Goal: Task Accomplishment & Management: Use online tool/utility

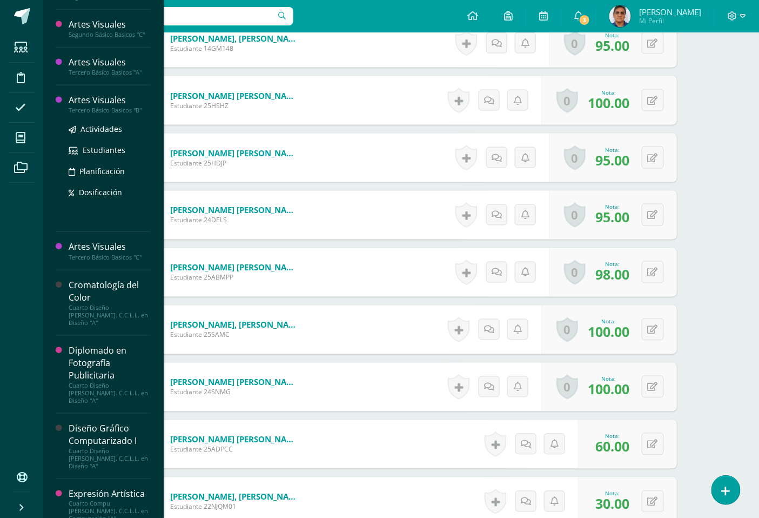
scroll to position [360, 0]
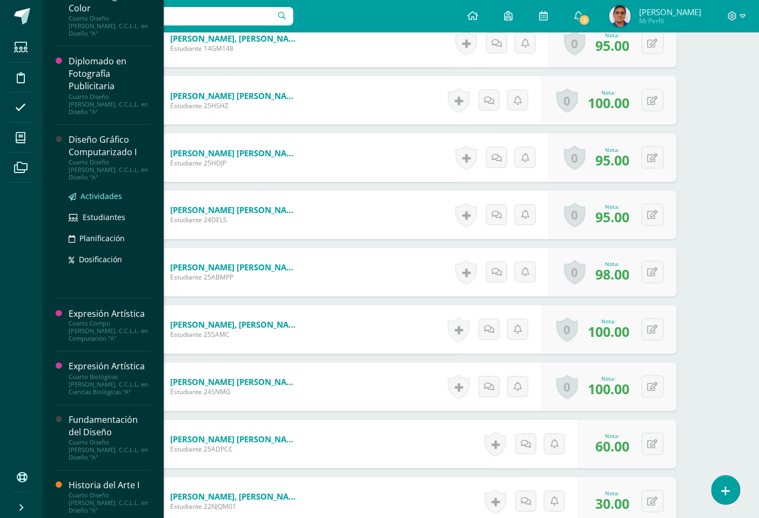
click at [108, 191] on span "Actividades" at bounding box center [102, 196] width 42 height 10
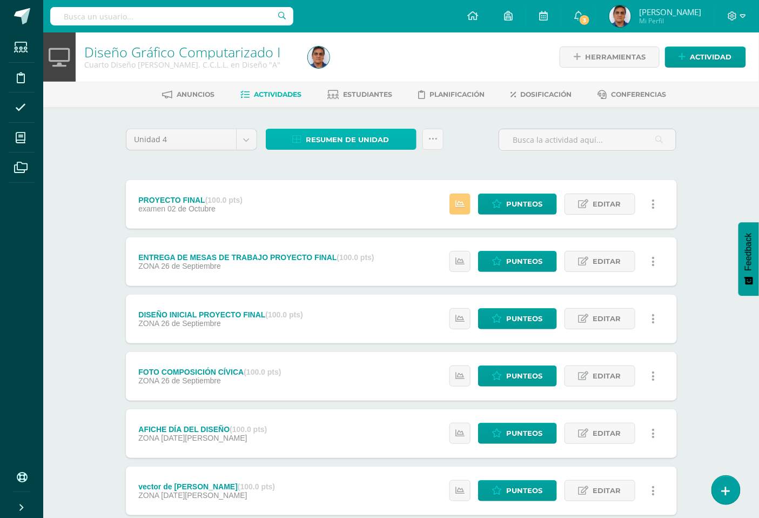
click at [380, 134] on span "Resumen de unidad" at bounding box center [347, 140] width 83 height 20
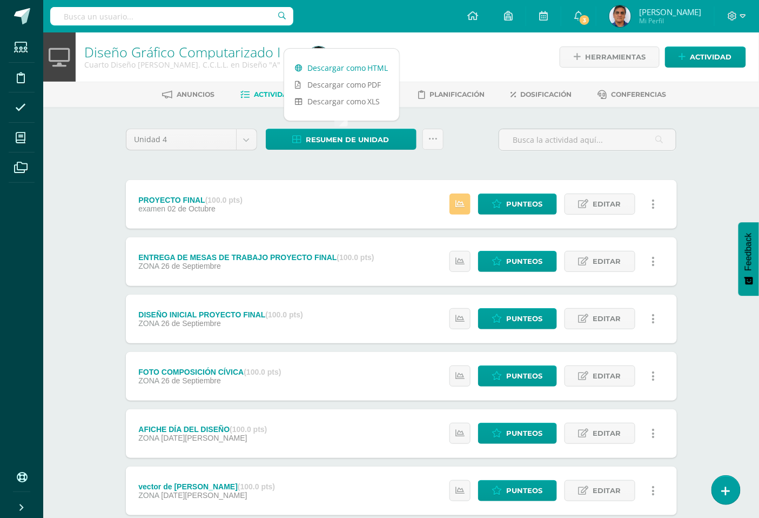
click at [356, 66] on link "Descargar como HTML" at bounding box center [341, 67] width 115 height 17
click at [533, 204] on span "Punteos" at bounding box center [525, 204] width 36 height 20
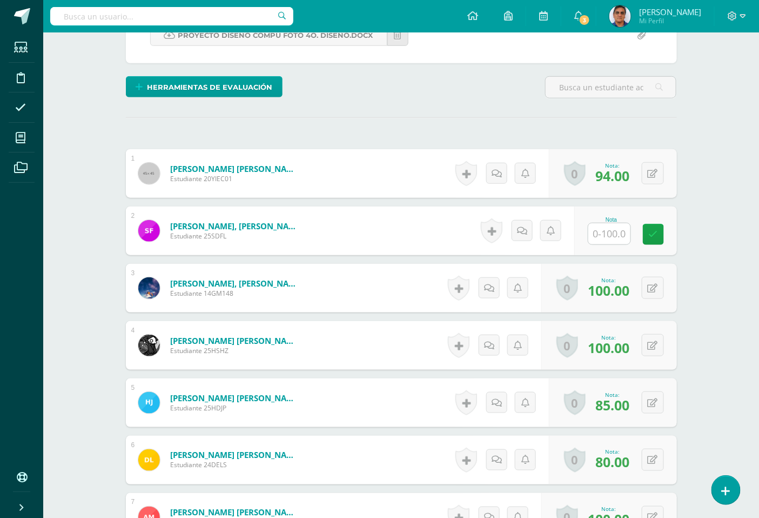
scroll to position [241, 0]
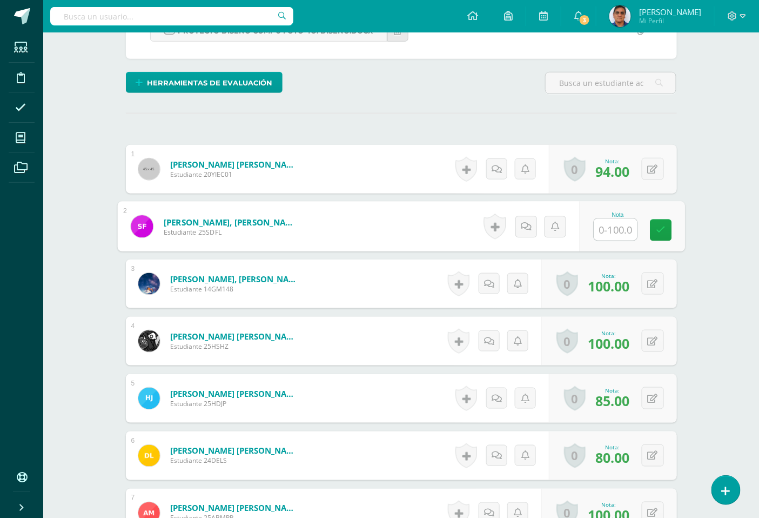
click at [617, 232] on input "text" at bounding box center [615, 230] width 43 height 22
type input "90"
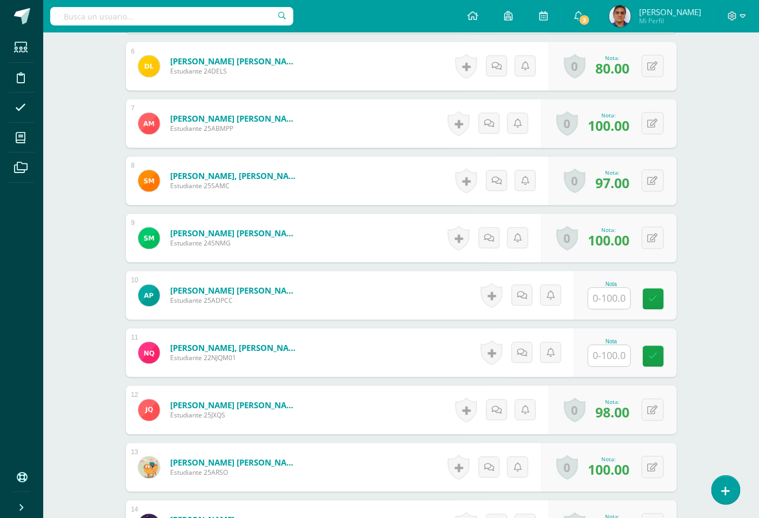
scroll to position [721, 0]
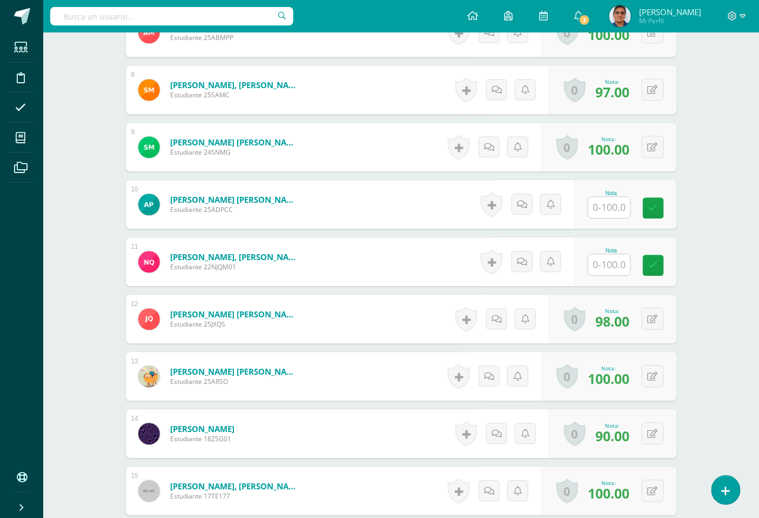
click at [607, 214] on input "text" at bounding box center [609, 207] width 42 height 21
type input "90"
type input "80"
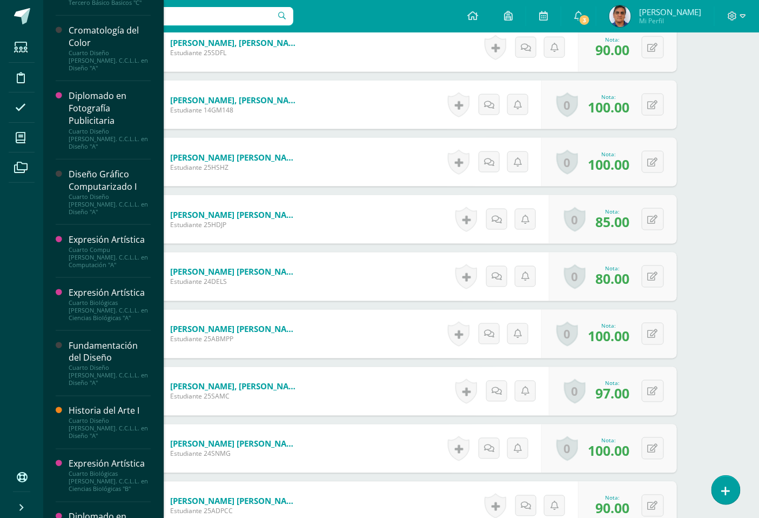
scroll to position [314, 0]
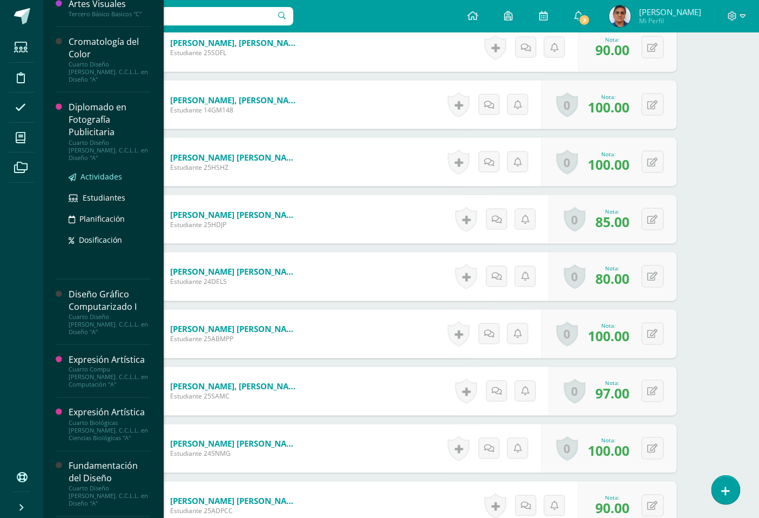
click at [109, 171] on span "Actividades" at bounding box center [102, 176] width 42 height 10
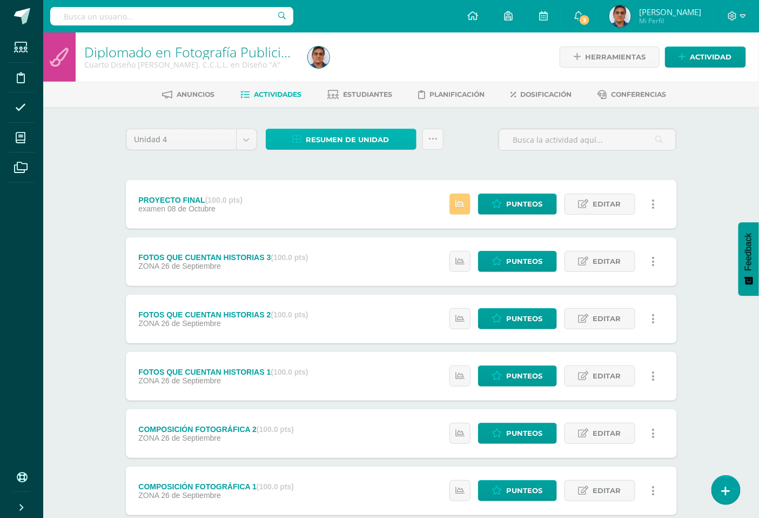
click at [364, 135] on span "Resumen de unidad" at bounding box center [347, 140] width 83 height 20
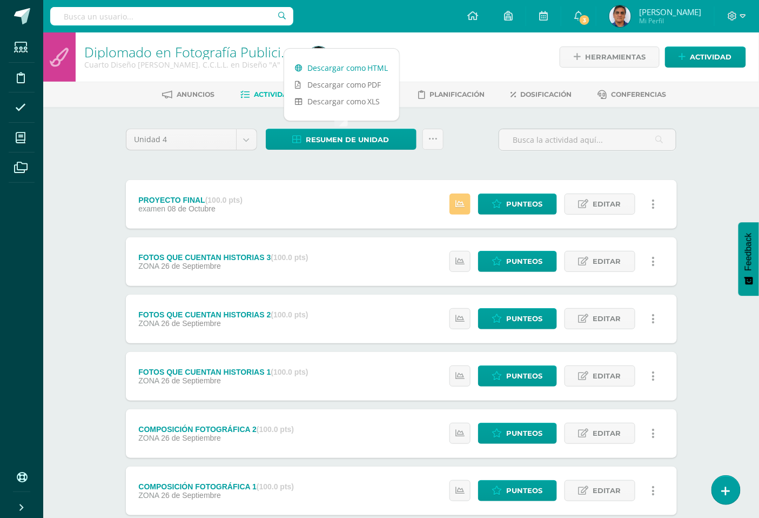
click at [365, 71] on link "Descargar como HTML" at bounding box center [341, 67] width 115 height 17
click at [525, 205] on span "Punteos" at bounding box center [525, 204] width 36 height 20
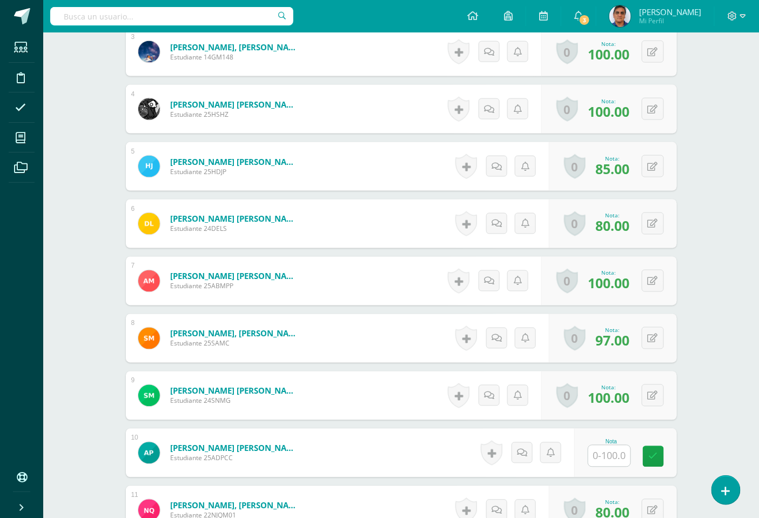
scroll to position [541, 0]
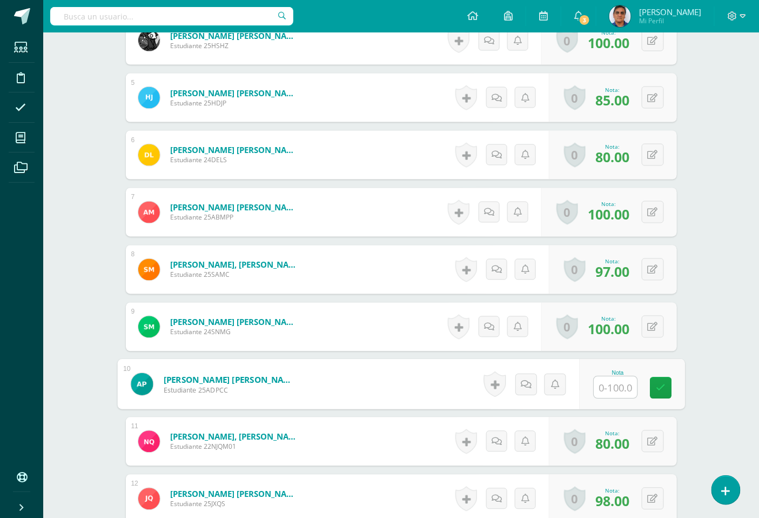
click at [617, 390] on input "text" at bounding box center [615, 388] width 43 height 22
type input "90"
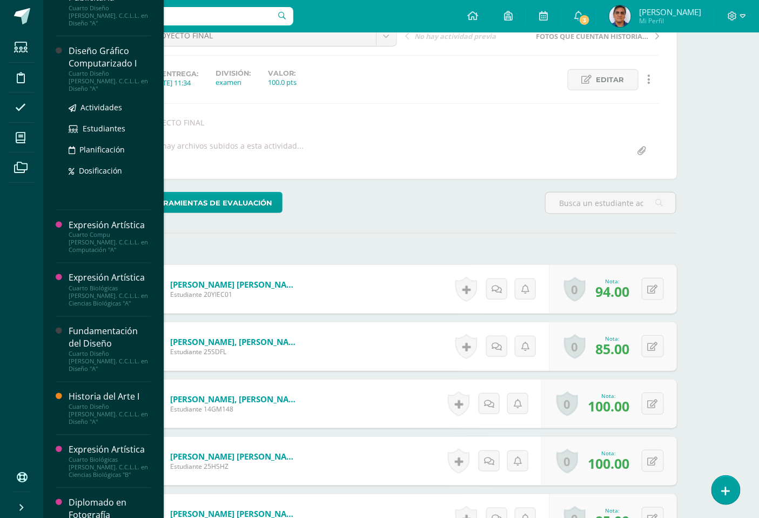
scroll to position [420, 0]
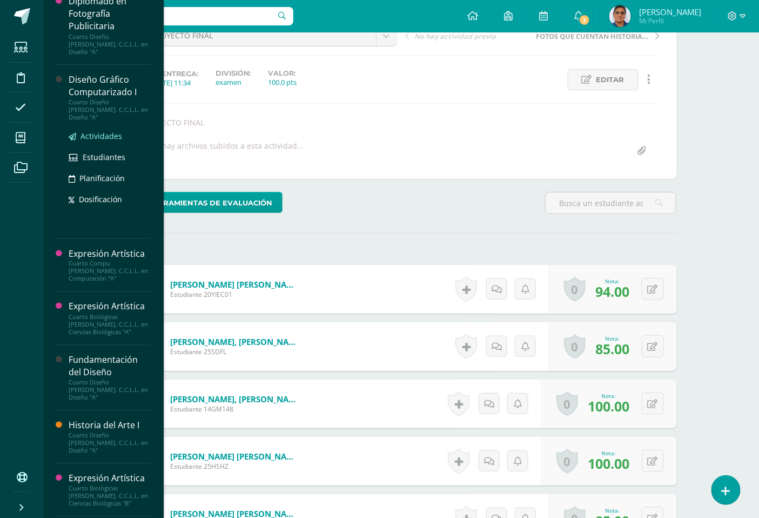
click at [90, 131] on span "Actividades" at bounding box center [102, 136] width 42 height 10
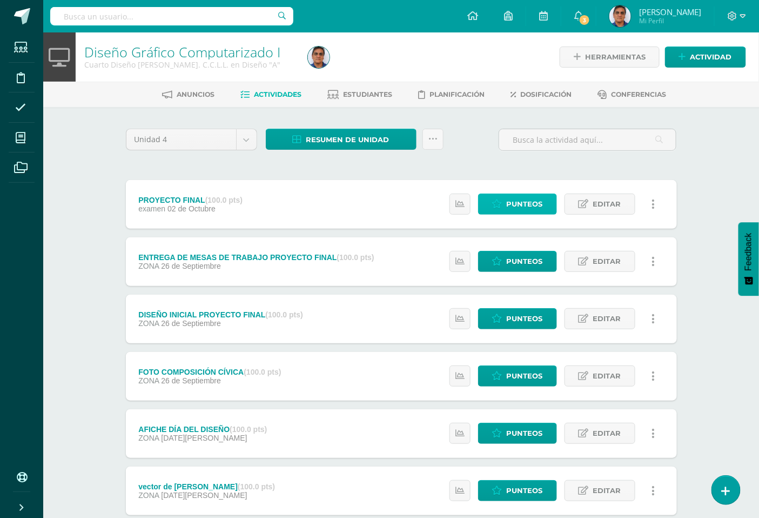
click at [514, 204] on span "Punteos" at bounding box center [525, 204] width 36 height 20
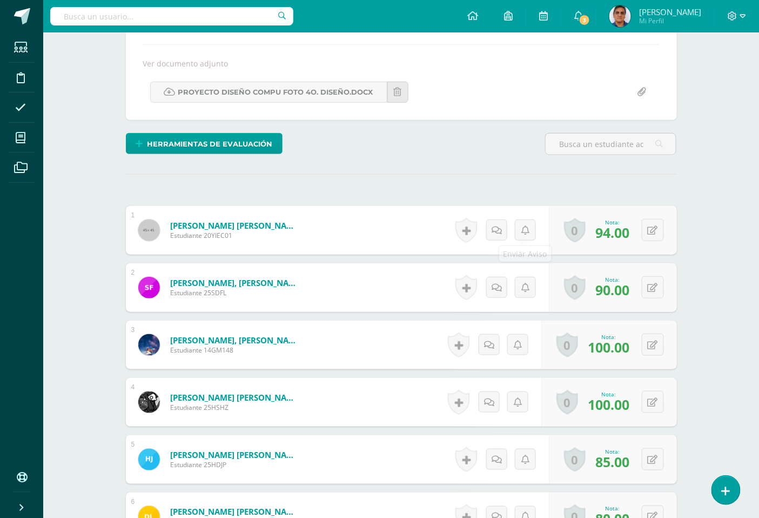
scroll to position [180, 0]
click at [647, 288] on button at bounding box center [653, 287] width 22 height 22
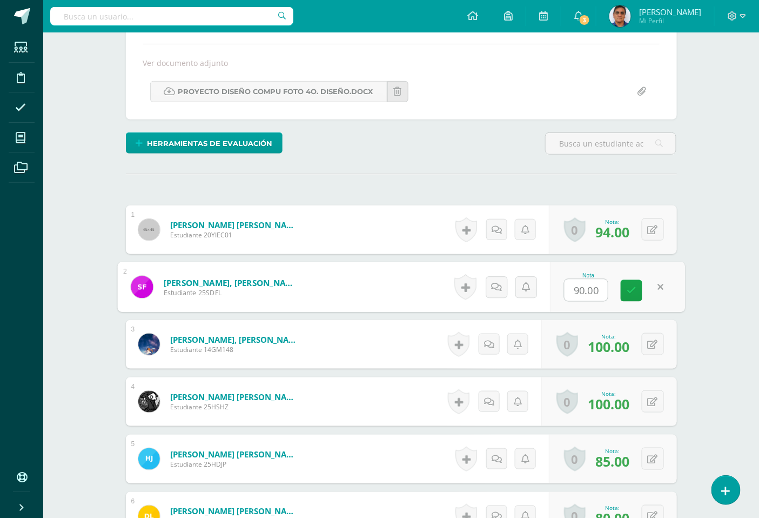
scroll to position [181, 0]
type input "85"
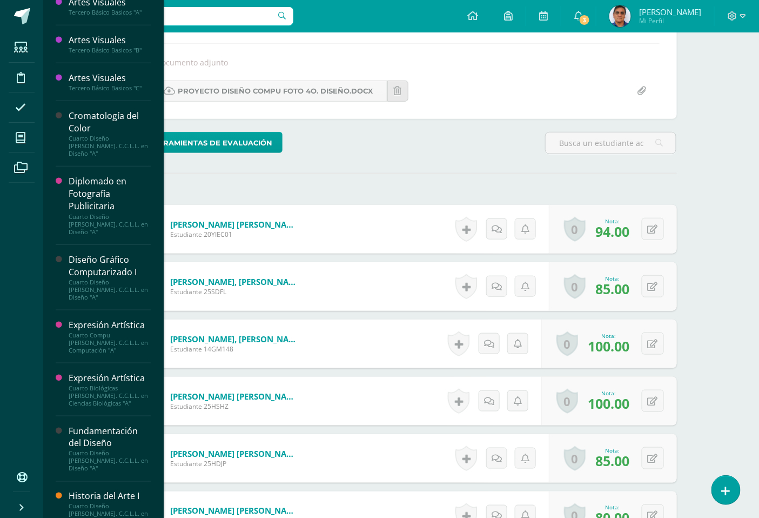
scroll to position [360, 0]
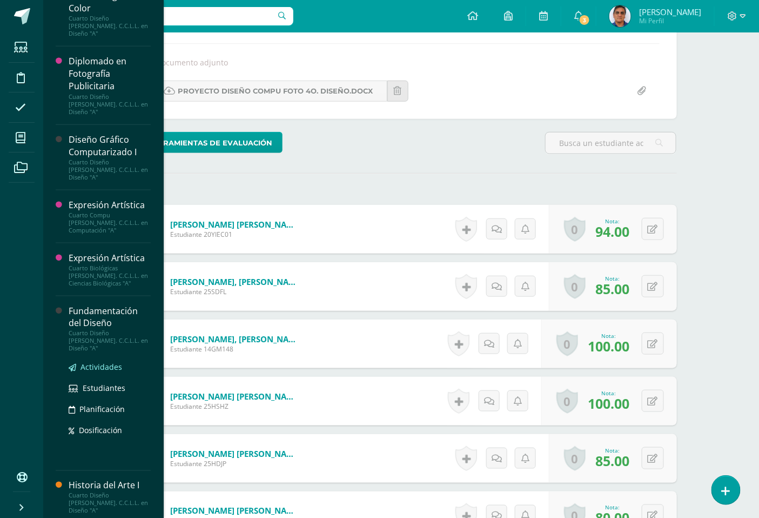
click at [110, 362] on span "Actividades" at bounding box center [102, 367] width 42 height 10
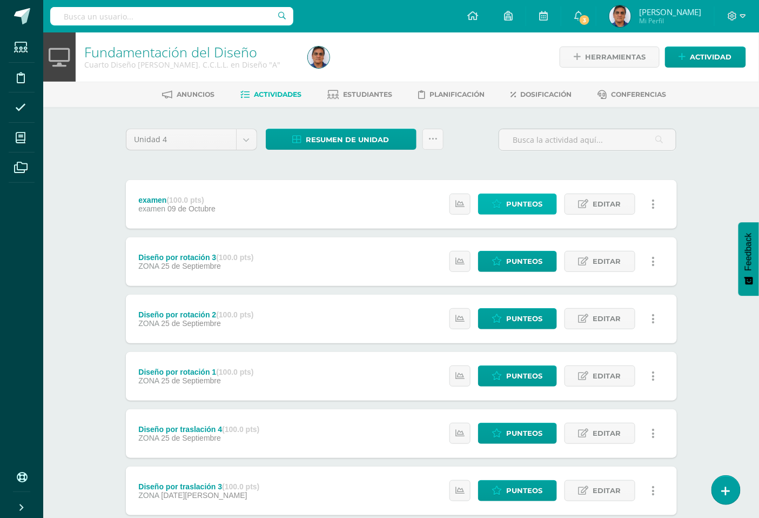
click at [531, 210] on span "Punteos" at bounding box center [525, 204] width 36 height 20
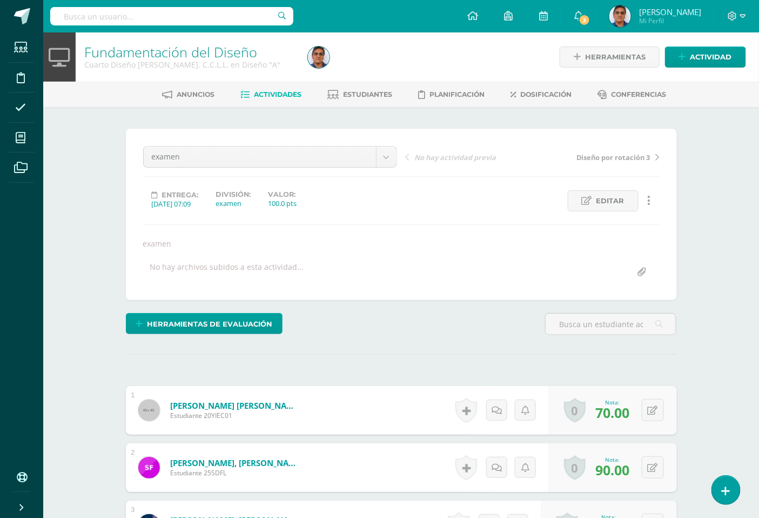
click at [279, 94] on span "Actividades" at bounding box center [278, 94] width 48 height 8
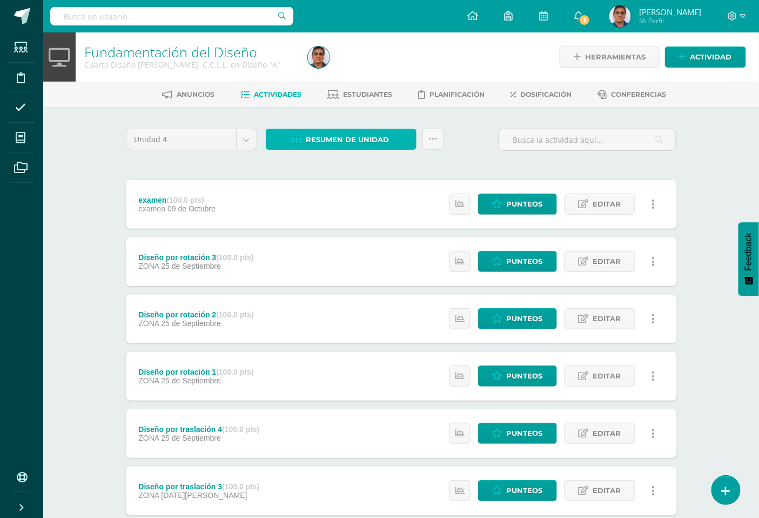
click at [392, 141] on link "Resumen de unidad" at bounding box center [341, 139] width 151 height 21
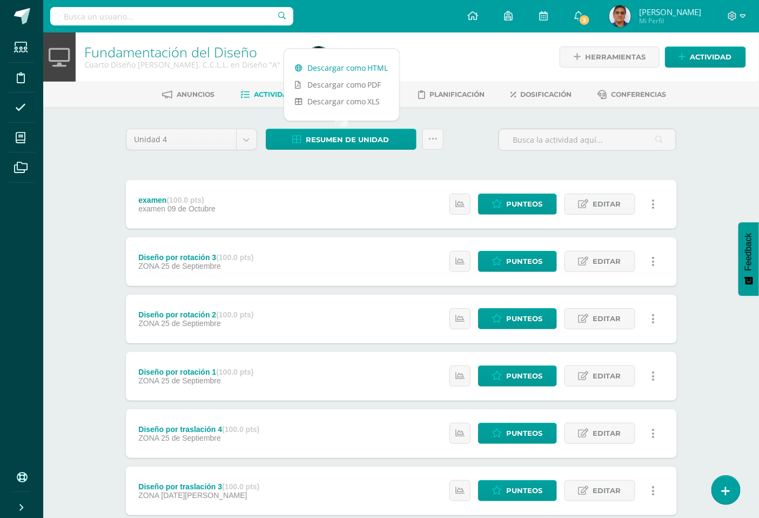
click at [367, 64] on link "Descargar como HTML" at bounding box center [341, 67] width 115 height 17
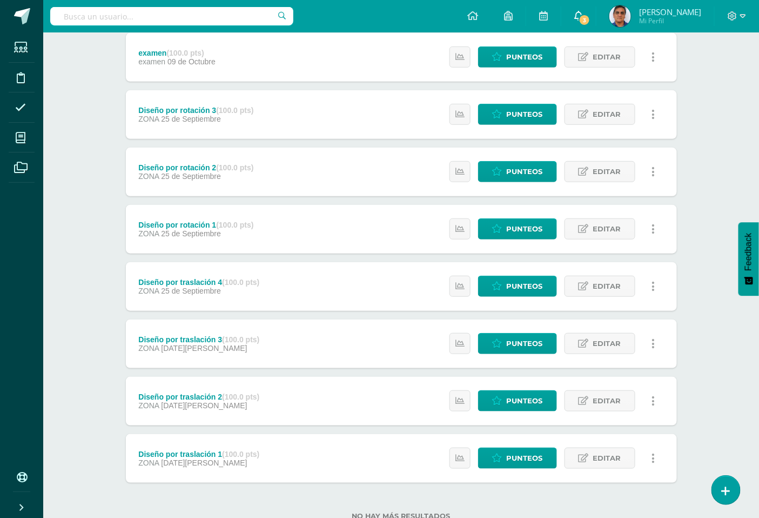
scroll to position [182, 0]
